Goal: Information Seeking & Learning: Learn about a topic

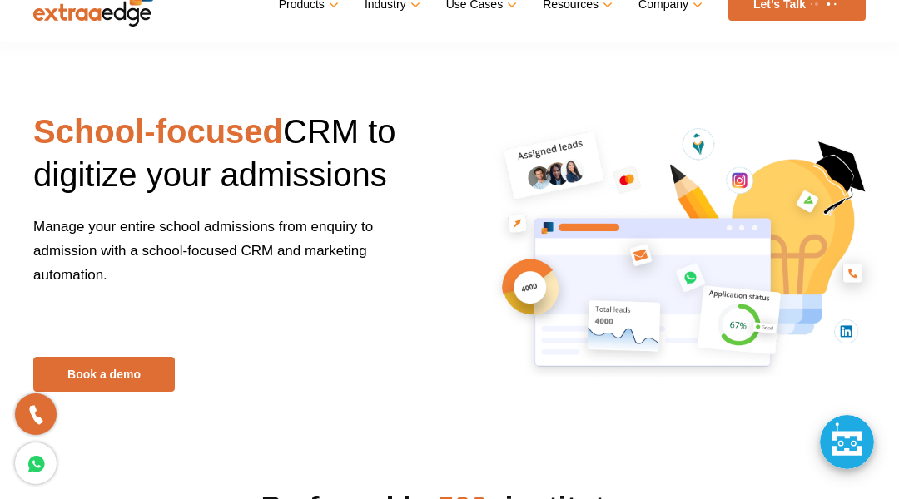
scroll to position [33, 0]
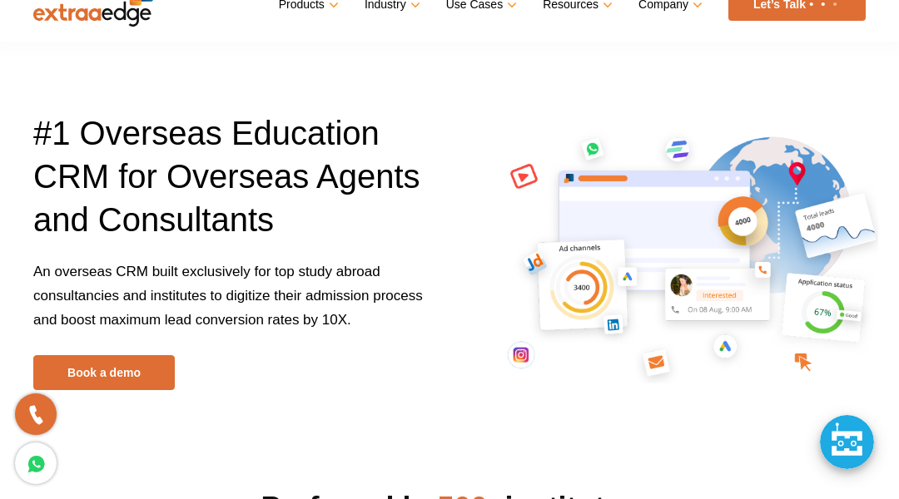
scroll to position [33, 0]
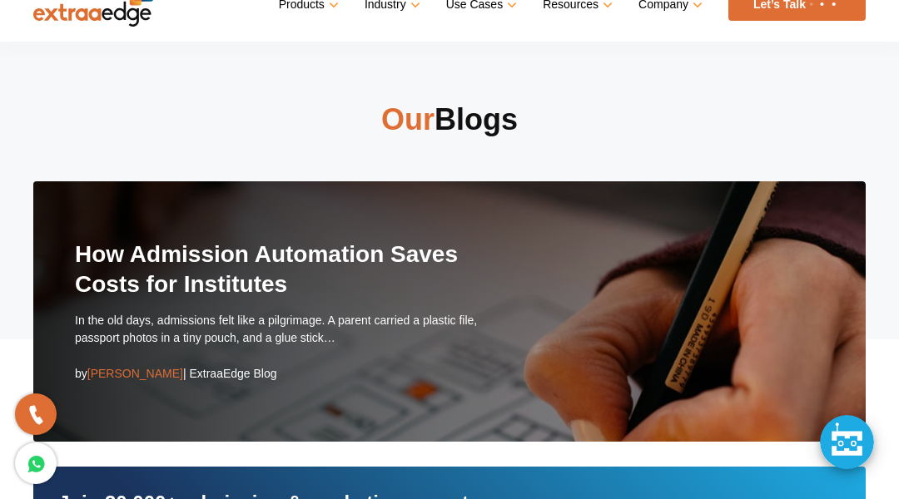
scroll to position [33, 0]
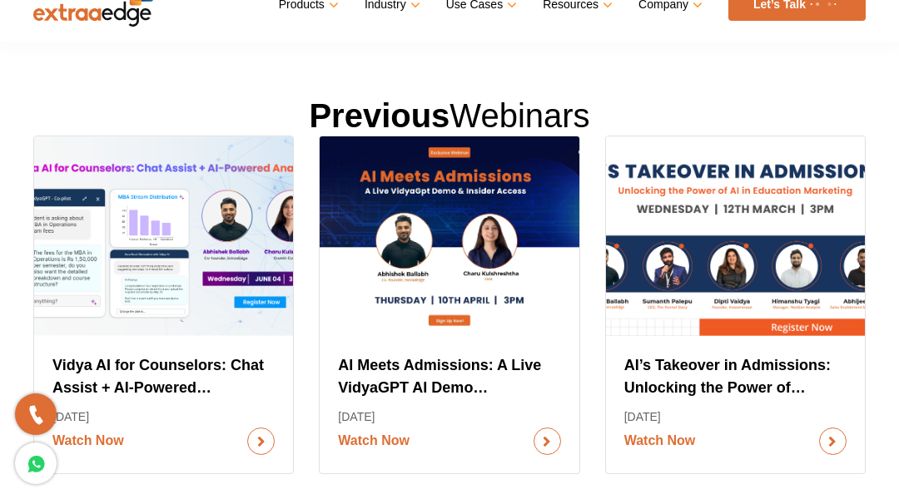
scroll to position [33, 0]
